Goal: Information Seeking & Learning: Learn about a topic

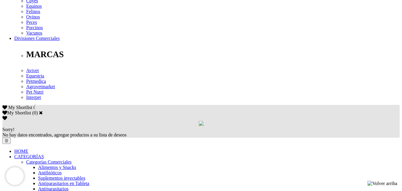
scroll to position [294, 0]
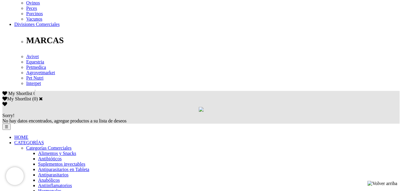
scroll to position [315, 0]
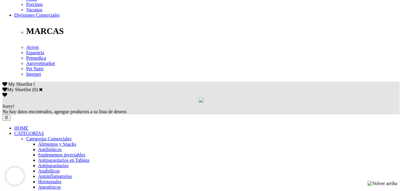
drag, startPoint x: 0, startPoint y: 0, endPoint x: 396, endPoint y: 134, distance: 418.3
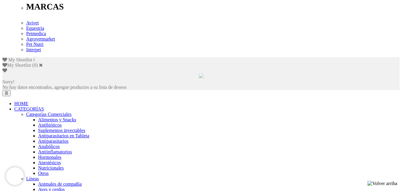
scroll to position [322, 0]
